Goal: Download file/media

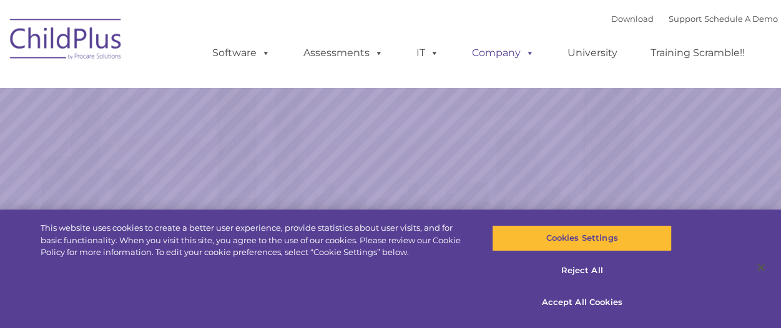
select select "MEDIUM"
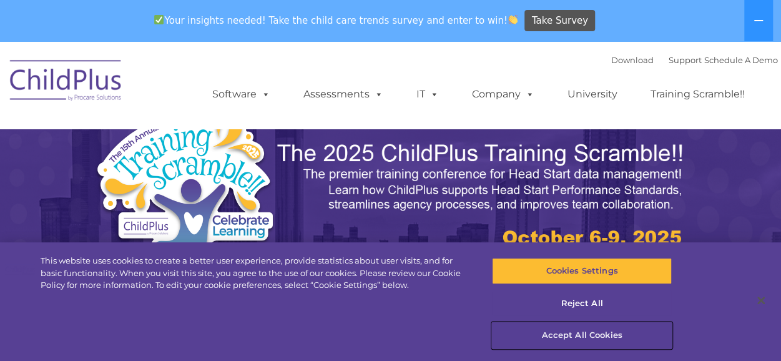
click at [589, 328] on button "Accept All Cookies" at bounding box center [582, 335] width 180 height 26
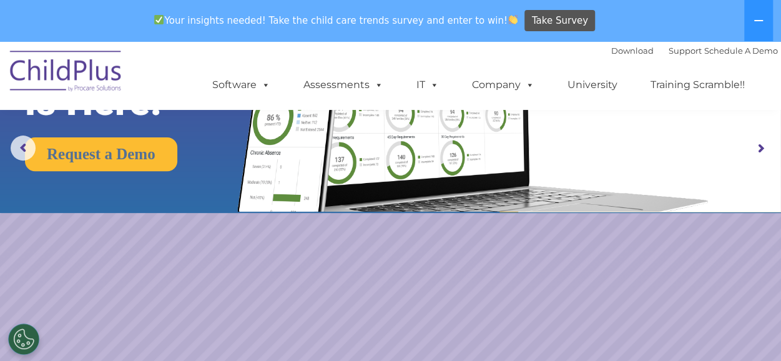
scroll to position [99, 0]
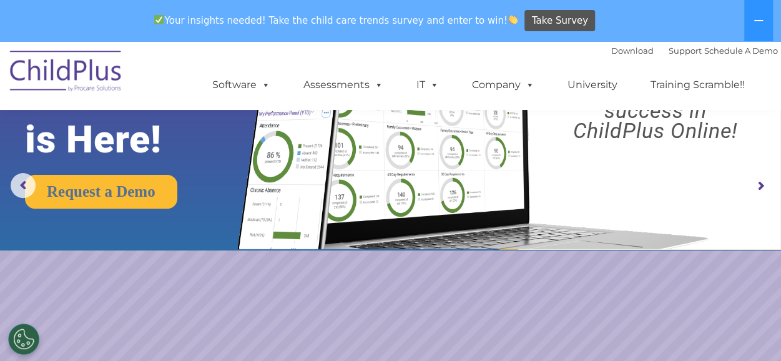
click at [89, 77] on img at bounding box center [66, 73] width 125 height 62
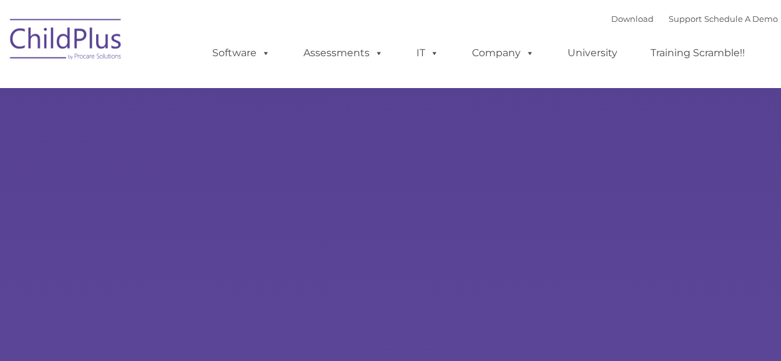
type input ""
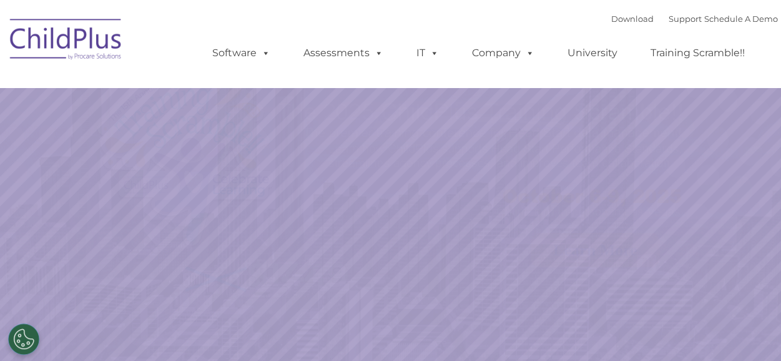
select select "MEDIUM"
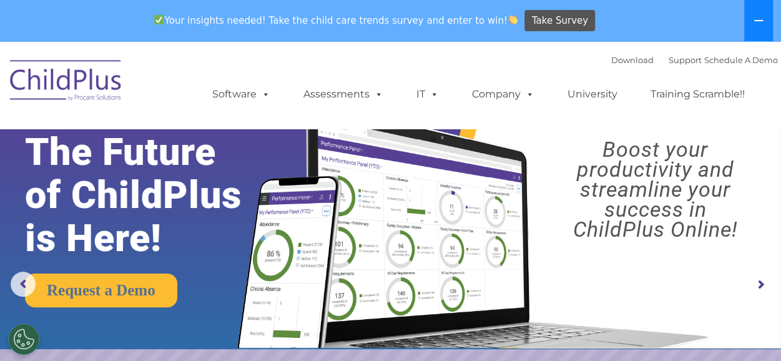
click at [759, 18] on icon at bounding box center [759, 21] width 10 height 10
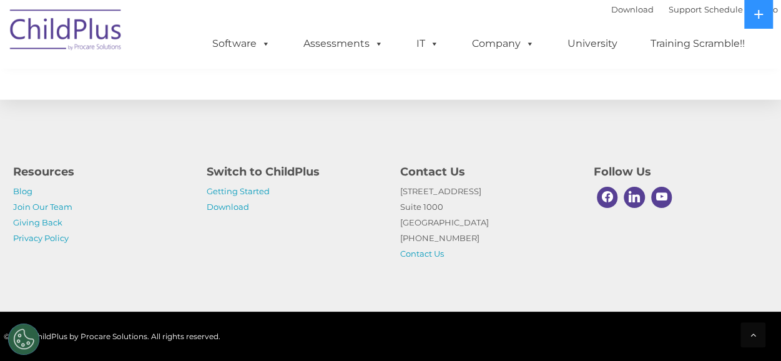
scroll to position [1514, 0]
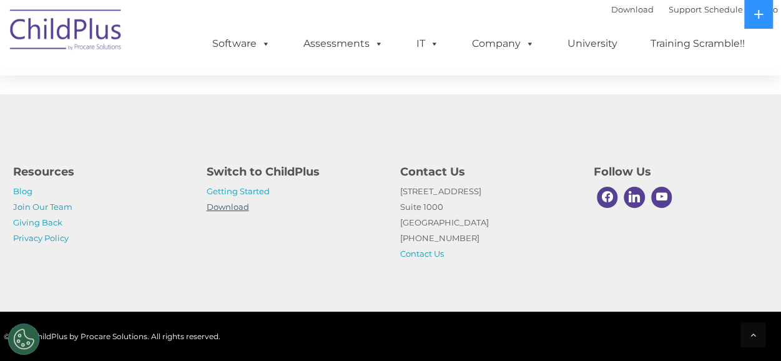
click at [225, 207] on link "Download" at bounding box center [228, 207] width 42 height 10
